Goal: Task Accomplishment & Management: Manage account settings

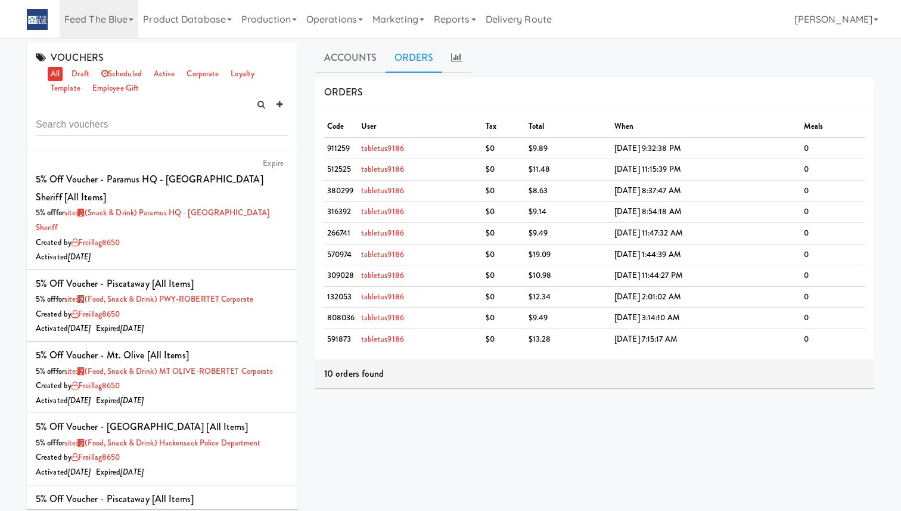
scroll to position [1206, 0]
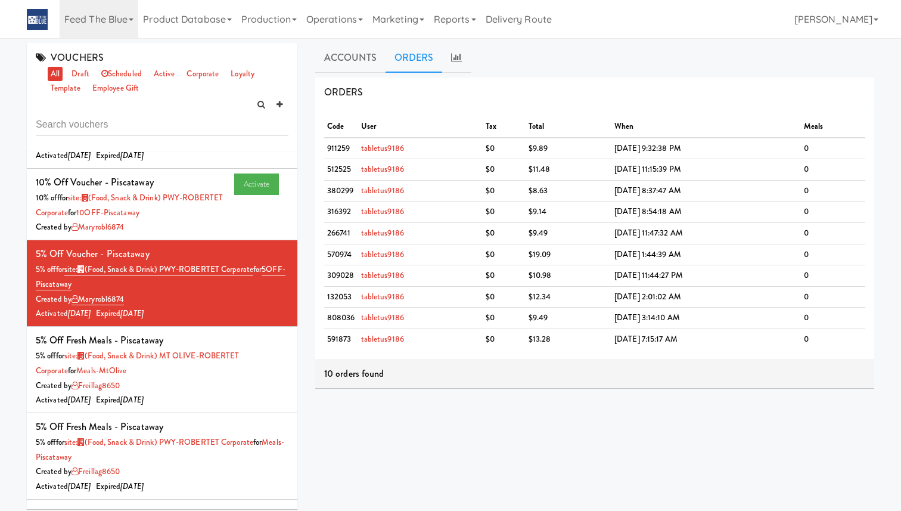
click at [585, 52] on ul "Accounts ORDERS" at bounding box center [594, 58] width 559 height 30
click at [287, 243] on icon at bounding box center [289, 247] width 7 height 8
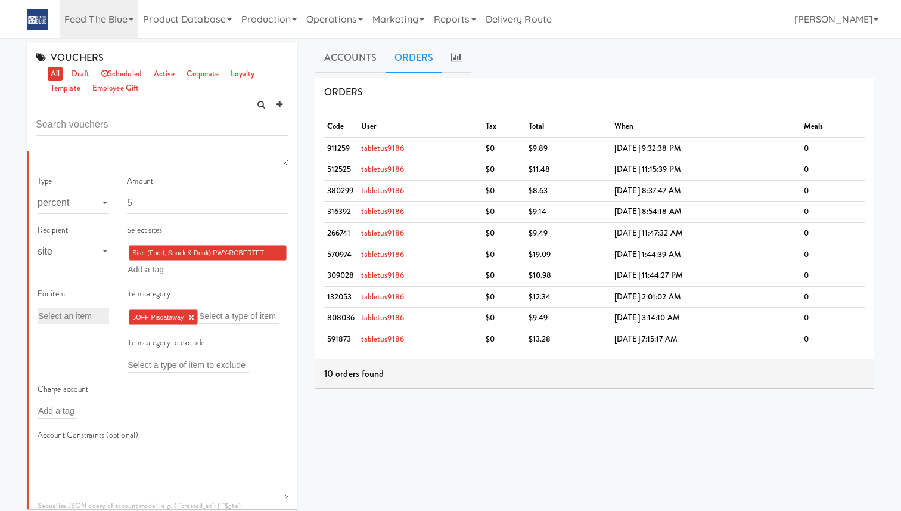
scroll to position [1482, 0]
click at [192, 310] on link "×" at bounding box center [191, 315] width 5 height 10
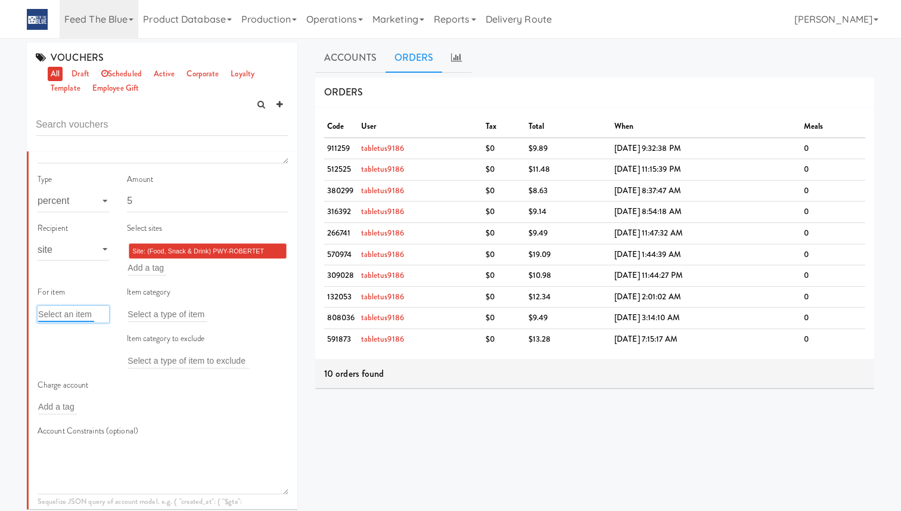
click at [92, 306] on input "text" at bounding box center [66, 313] width 56 height 15
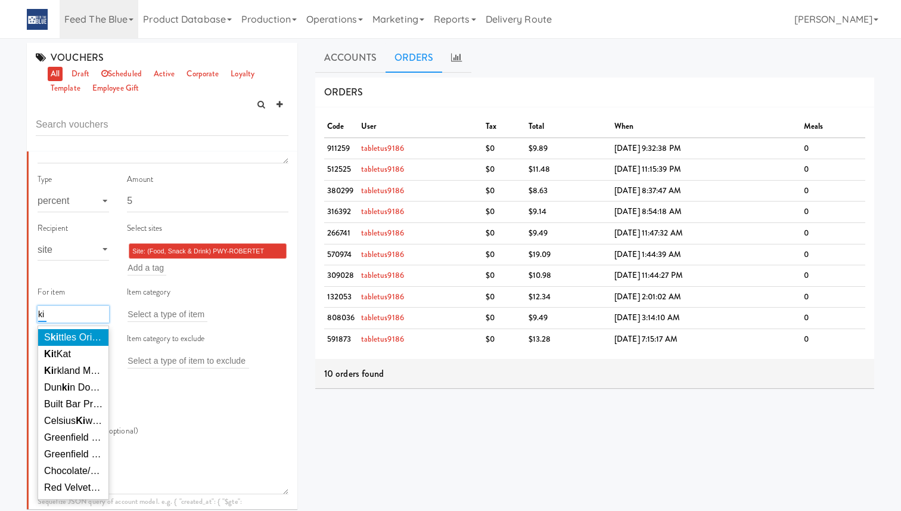
type input "ki"
click at [85, 332] on span "S ki ttles Original" at bounding box center [78, 337] width 69 height 10
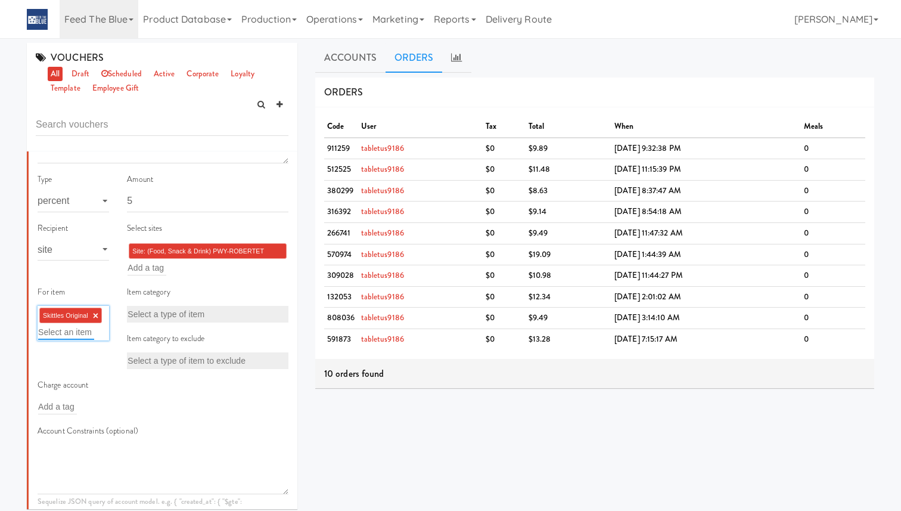
type input "i"
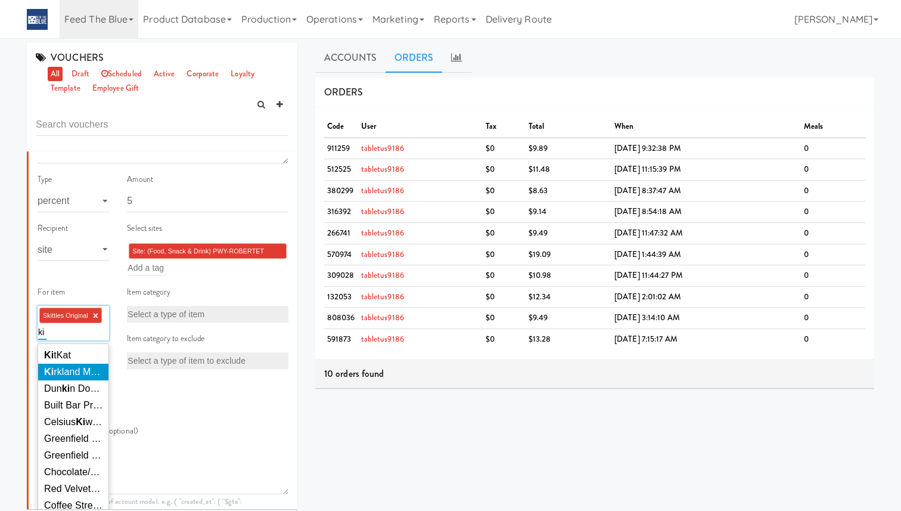
type input "ki"
click at [79, 363] on li "Ki rkland Movie Theater Butter Popcorn" at bounding box center [73, 371] width 70 height 17
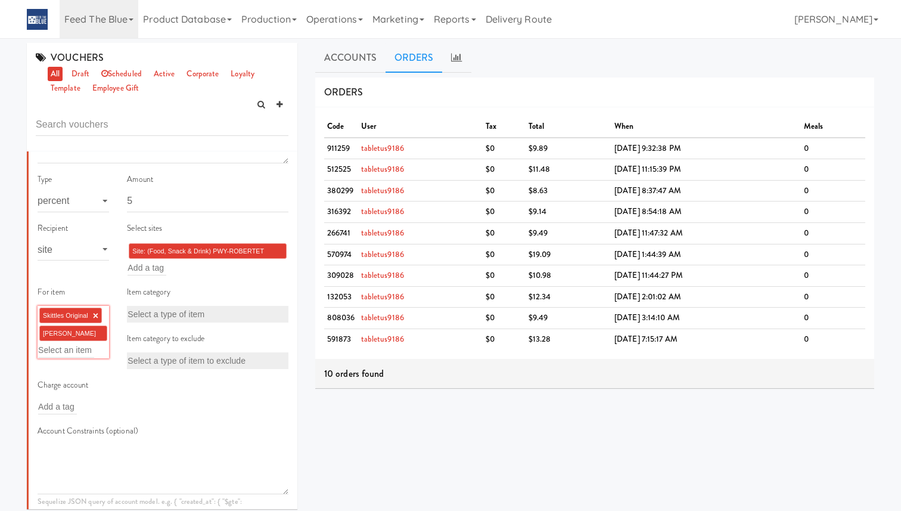
click at [122, 356] on div "Item category Select a type of item Item category to exclude Select a type of i…" at bounding box center [207, 331] width 179 height 92
click at [94, 310] on link "×" at bounding box center [95, 315] width 5 height 10
click at [104, 307] on li "[PERSON_NAME] Movie Theater Butter Popcorn ×" at bounding box center [73, 314] width 68 height 15
